Goal: Transaction & Acquisition: Purchase product/service

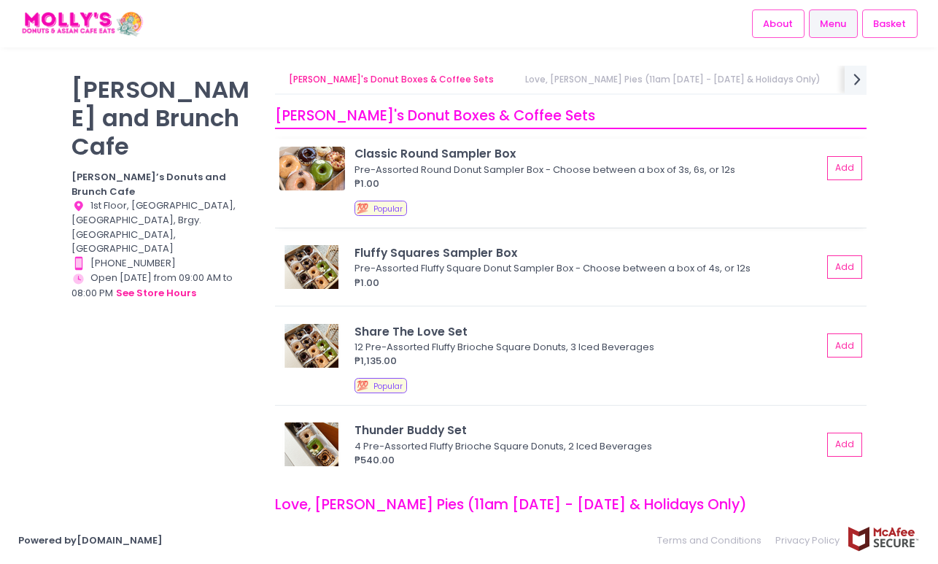
click at [458, 181] on div "₱1.00" at bounding box center [589, 184] width 468 height 15
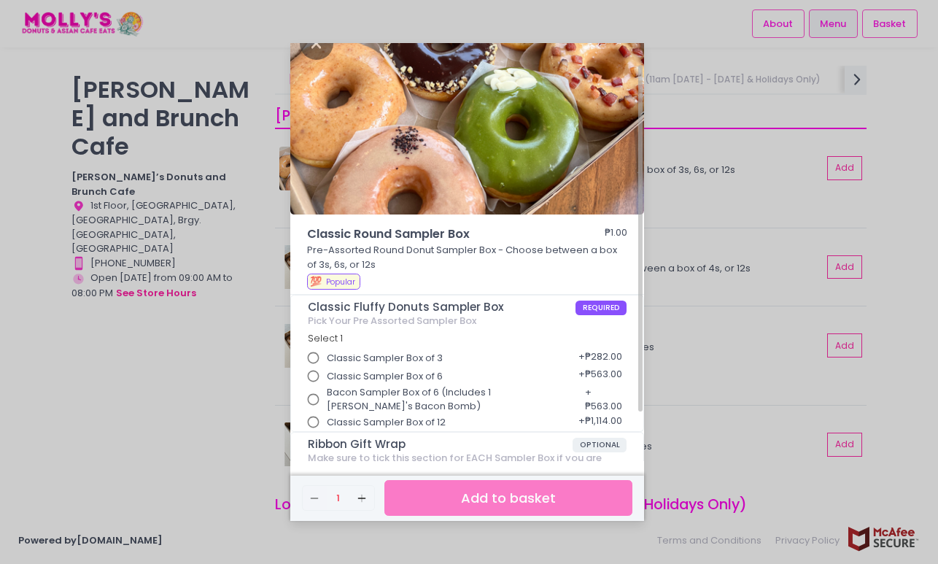
scroll to position [9, 0]
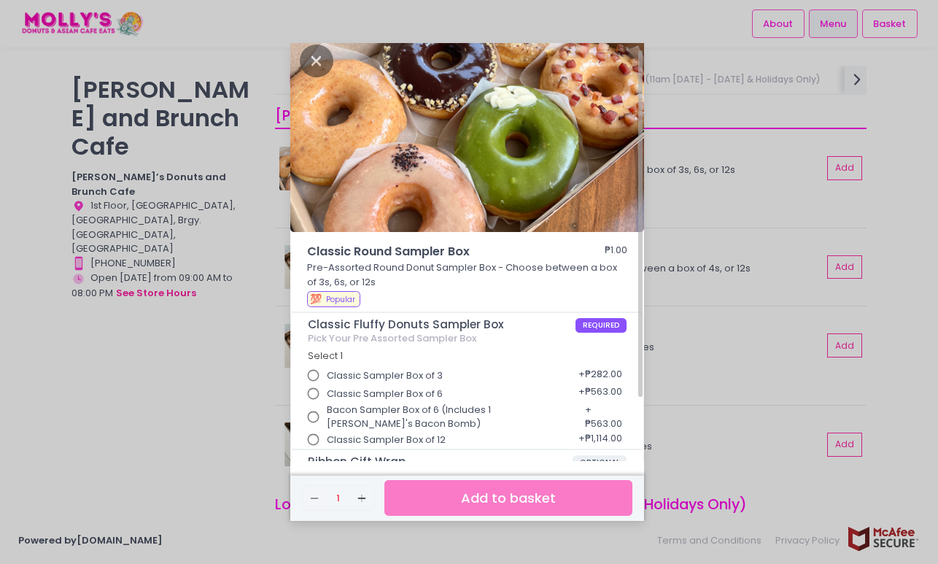
click at [673, 118] on div "Classic Round Sampler Box ₱1.00 Pre-Assorted Round Donut Sampler Box - Choose b…" at bounding box center [469, 282] width 938 height 564
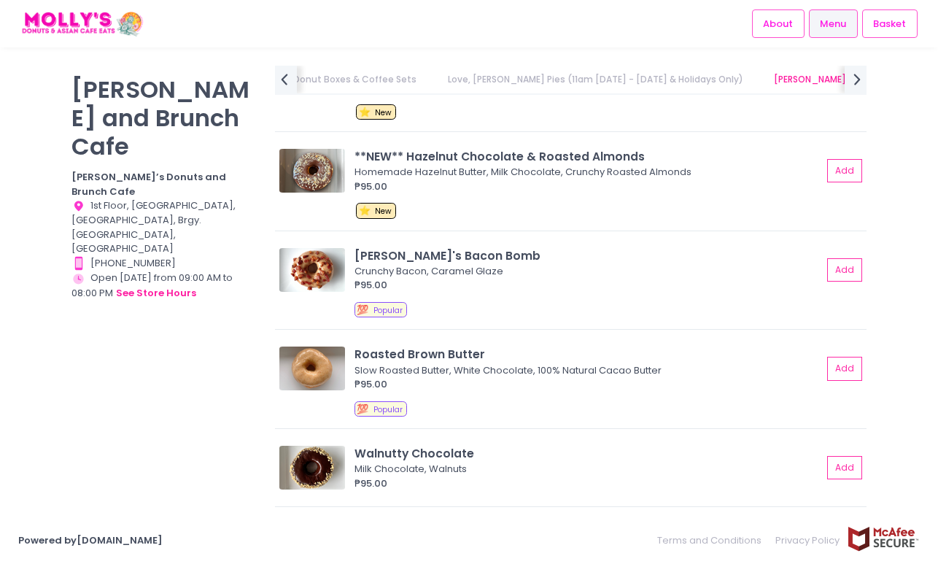
scroll to position [779, 0]
click at [448, 349] on div "Roasted Brown Butter" at bounding box center [589, 353] width 468 height 17
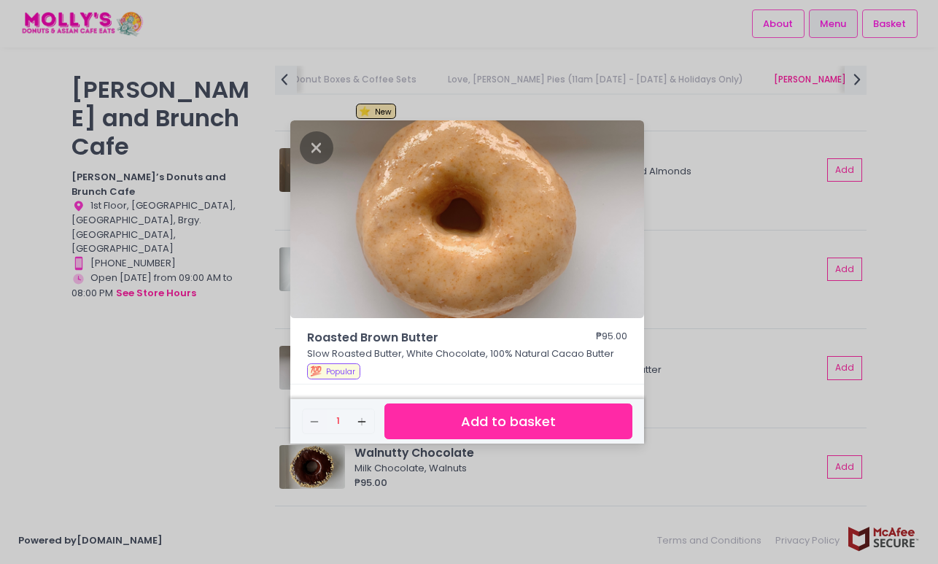
click at [649, 360] on div "Roasted Brown Butter ₱95.00 Slow Roasted Butter, White Chocolate, 100% Natural …" at bounding box center [469, 282] width 938 height 564
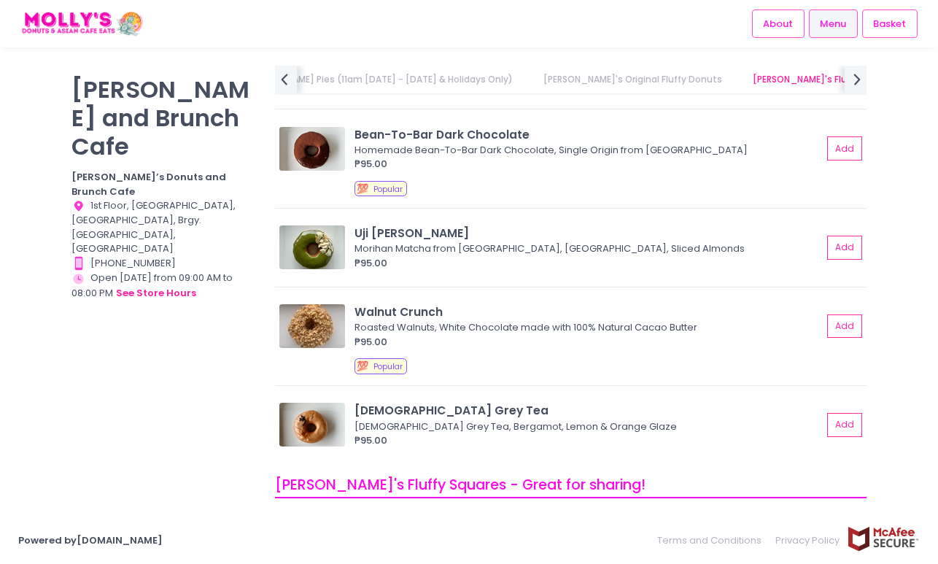
scroll to position [1352, 0]
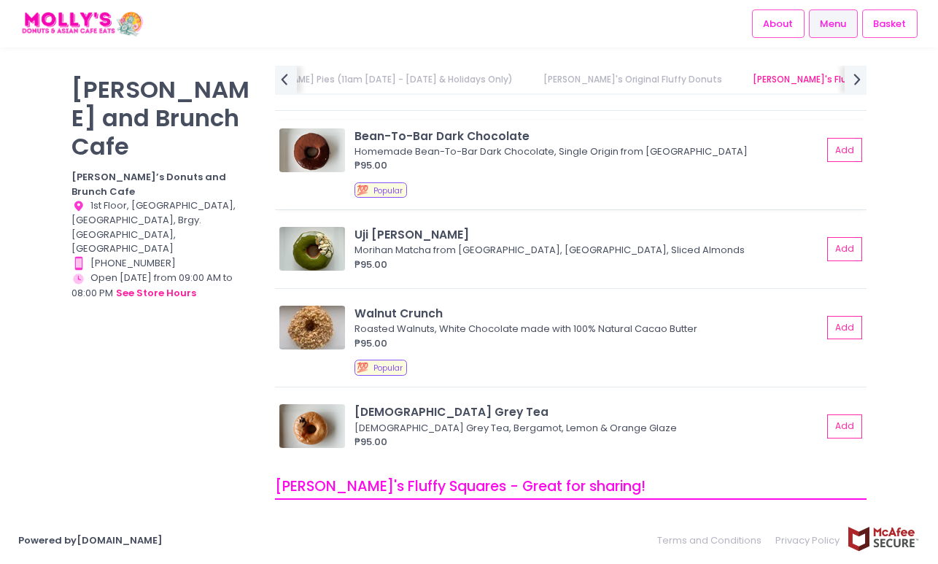
click at [324, 146] on img at bounding box center [312, 150] width 66 height 44
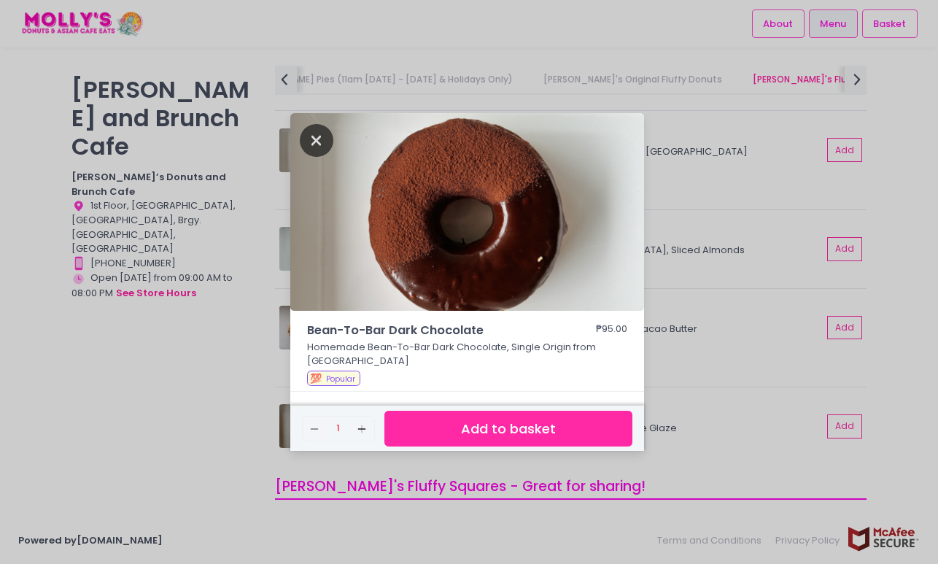
click at [320, 139] on icon "Close" at bounding box center [317, 140] width 34 height 33
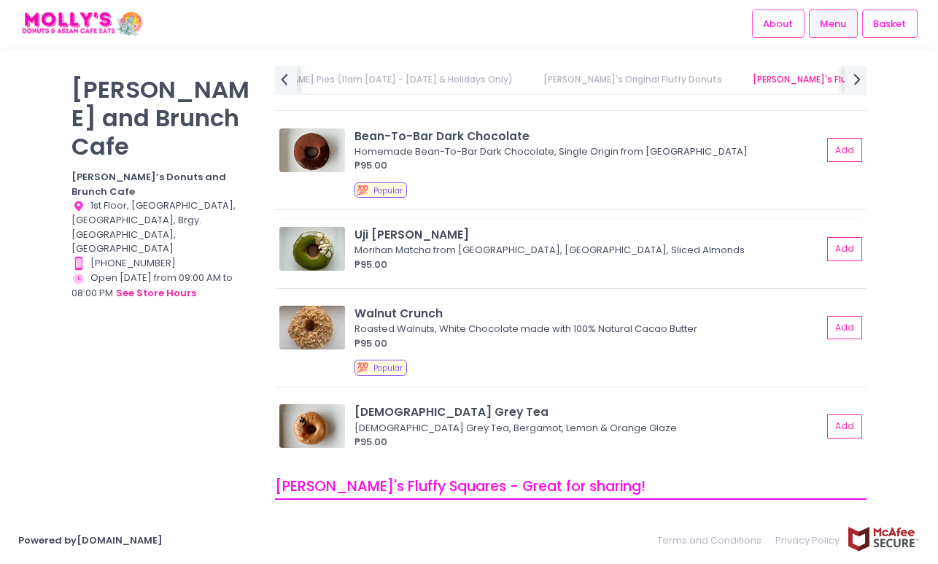
click at [317, 267] on img at bounding box center [312, 249] width 66 height 44
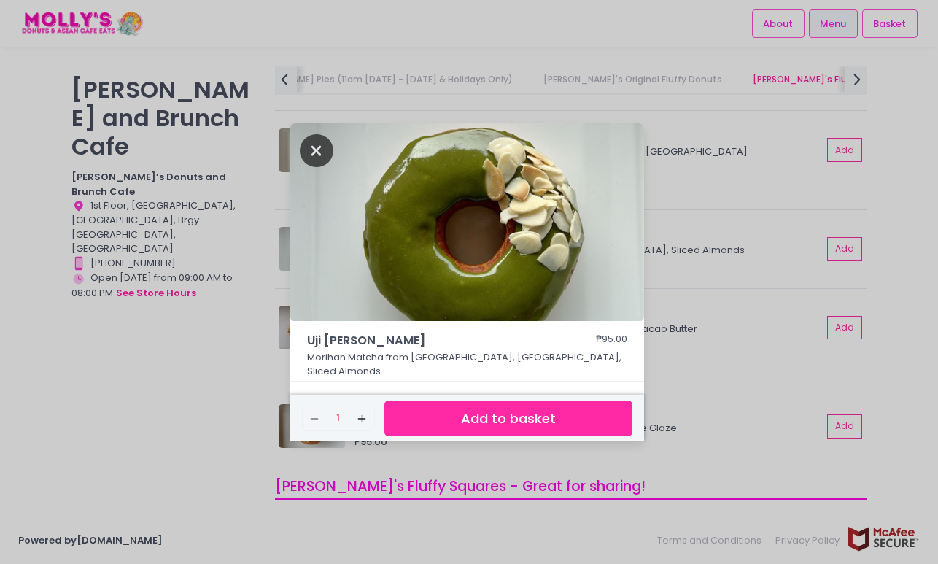
click at [315, 149] on icon "Close" at bounding box center [317, 150] width 34 height 33
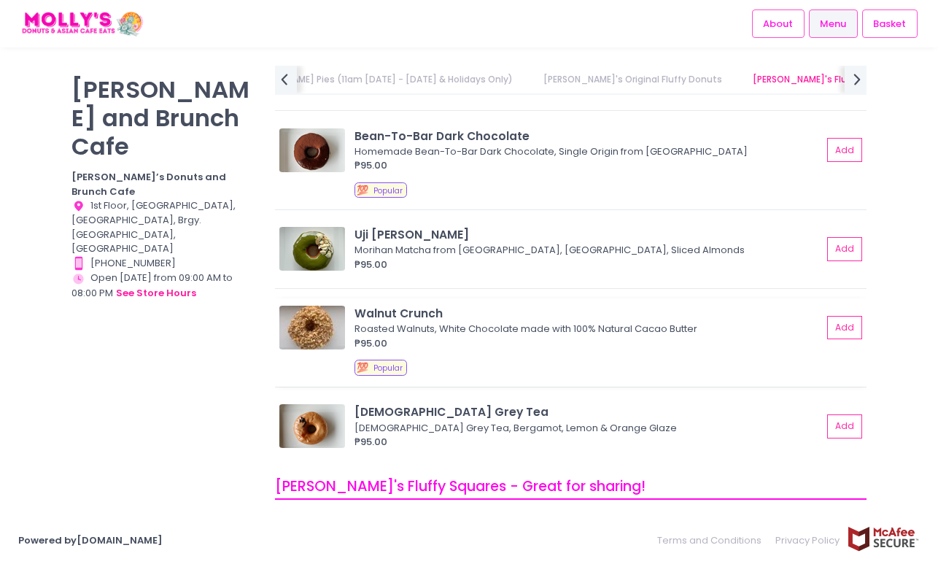
click at [322, 340] on img at bounding box center [312, 328] width 66 height 44
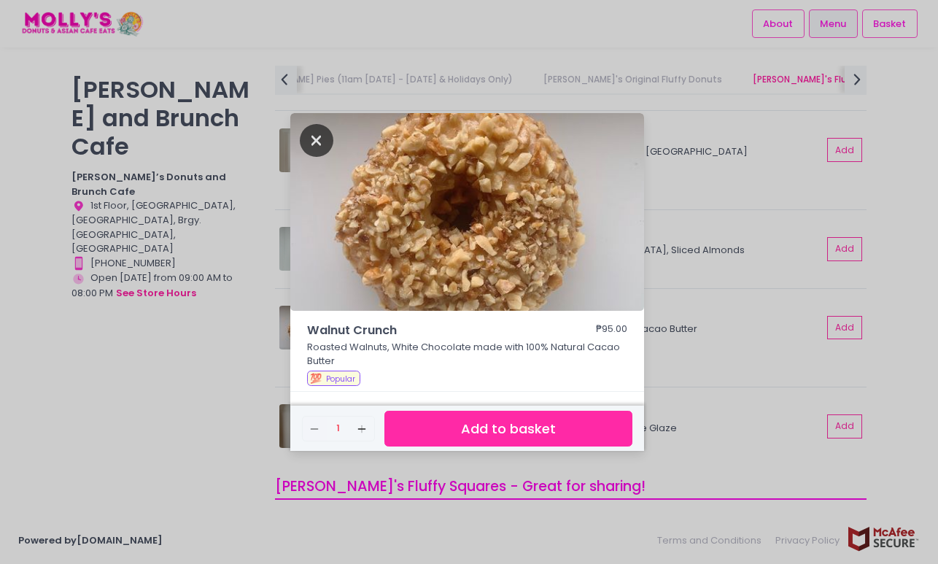
click at [311, 139] on icon "Close" at bounding box center [317, 140] width 34 height 33
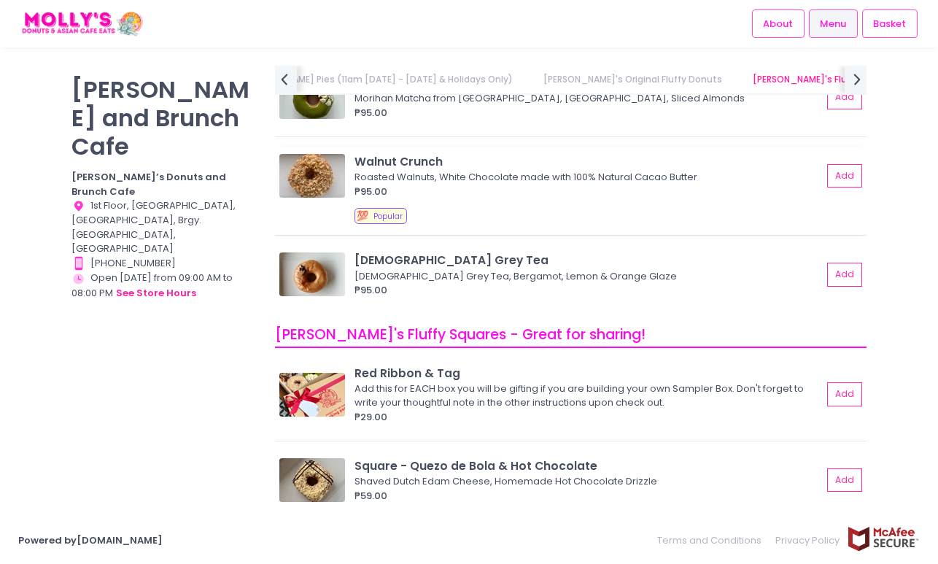
scroll to position [1515, 0]
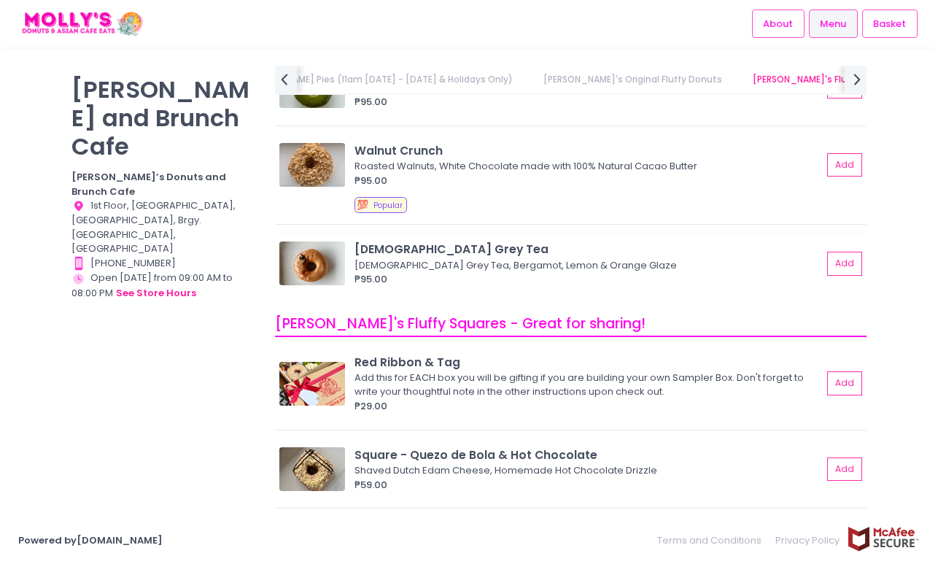
click at [319, 248] on img at bounding box center [312, 263] width 66 height 44
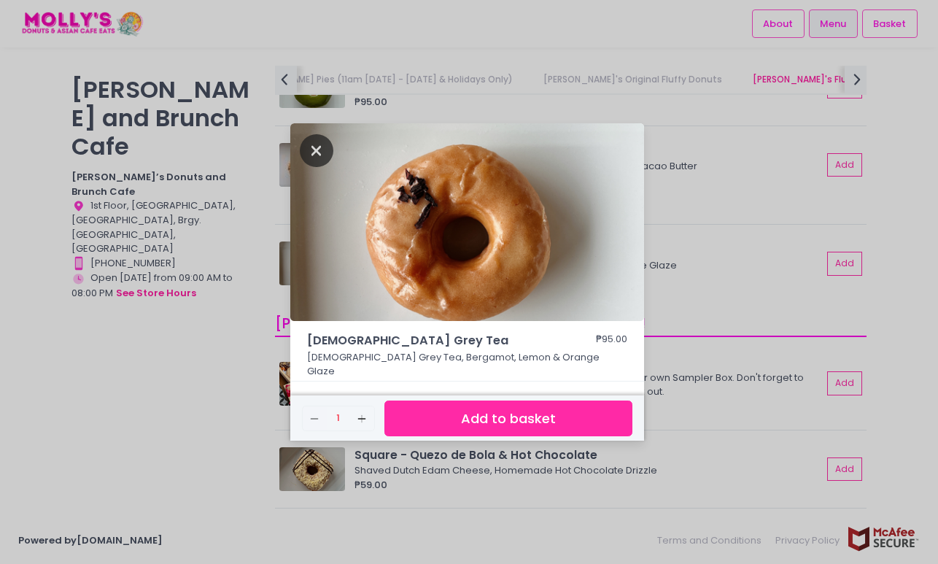
click at [314, 161] on icon "Close" at bounding box center [317, 150] width 34 height 33
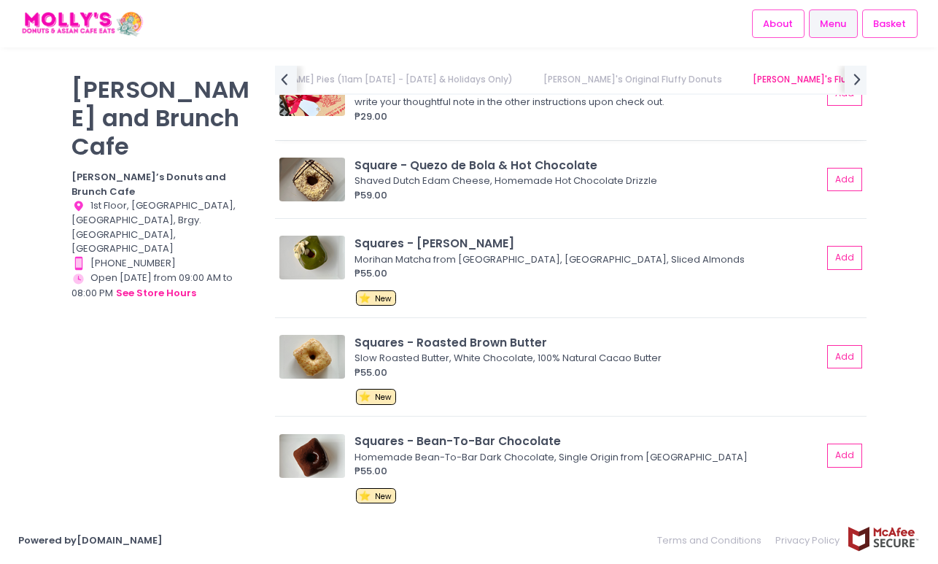
scroll to position [1771, 0]
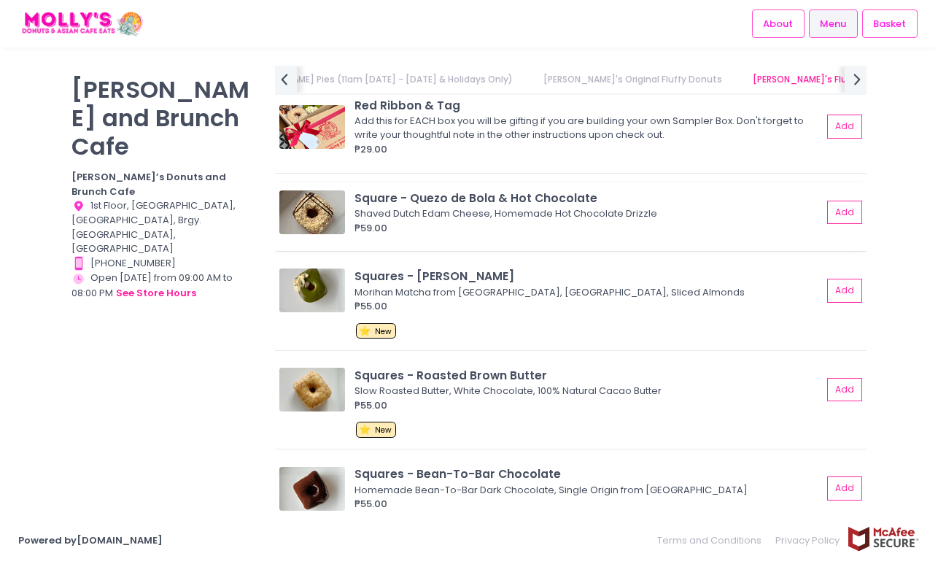
click at [318, 212] on img at bounding box center [312, 212] width 66 height 44
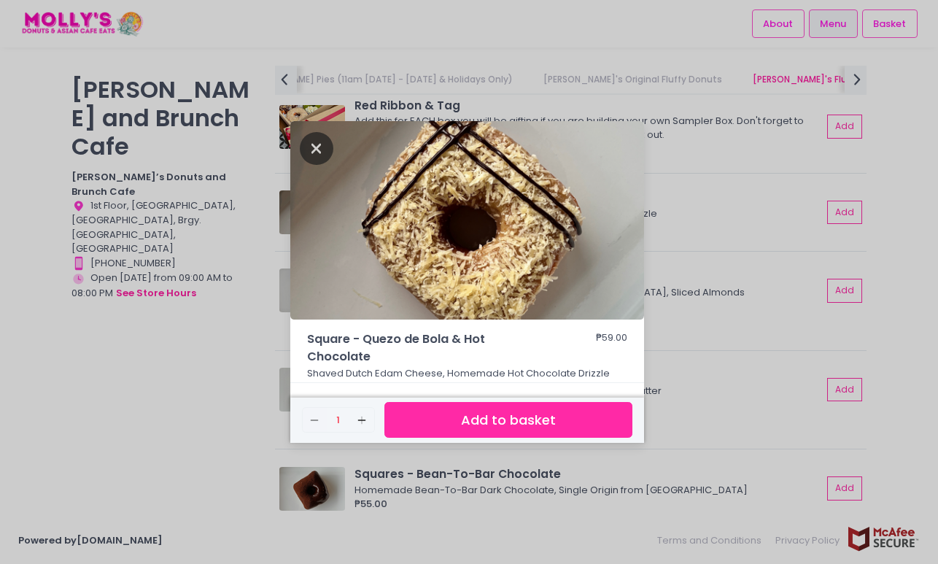
click at [303, 139] on icon "Close" at bounding box center [317, 148] width 34 height 33
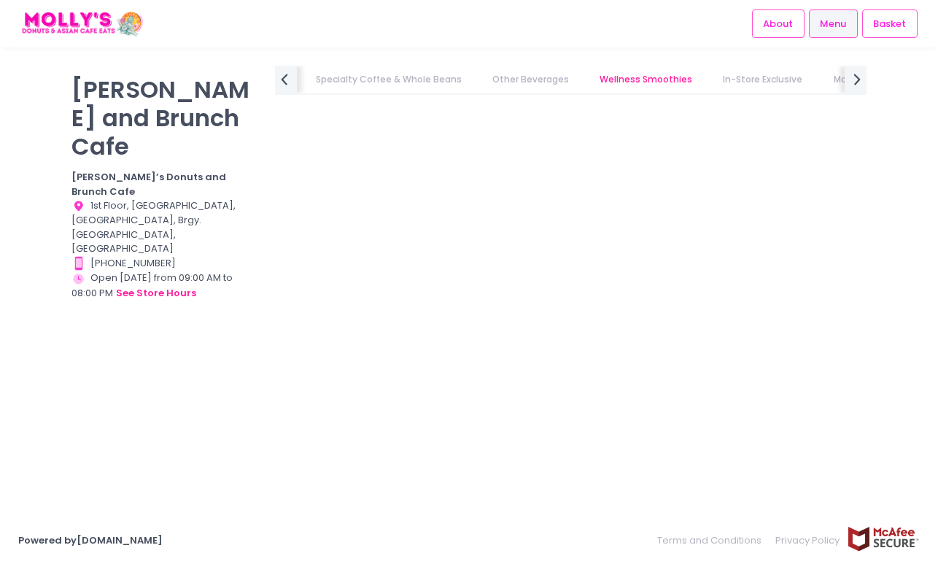
scroll to position [0, 1194]
